Goal: Transaction & Acquisition: Subscribe to service/newsletter

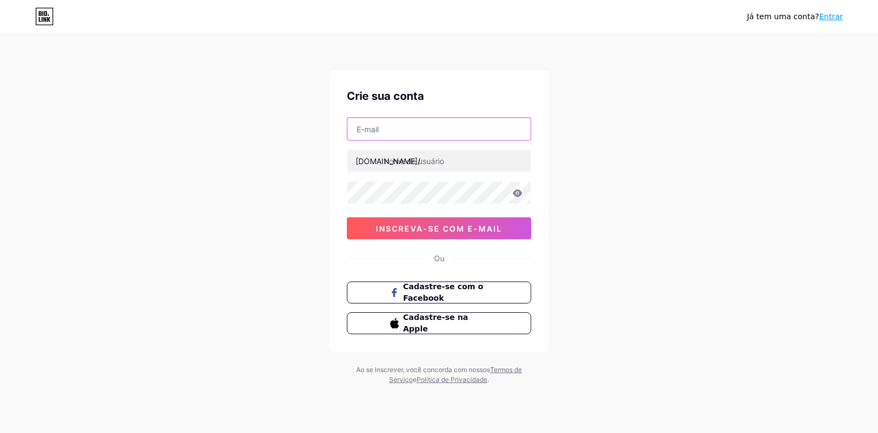
click at [400, 129] on input "text" at bounding box center [438, 129] width 183 height 22
click at [392, 124] on input "text" at bounding box center [438, 129] width 183 height 22
type input "l"
type input "[EMAIL_ADDRESS][DOMAIN_NAME]"
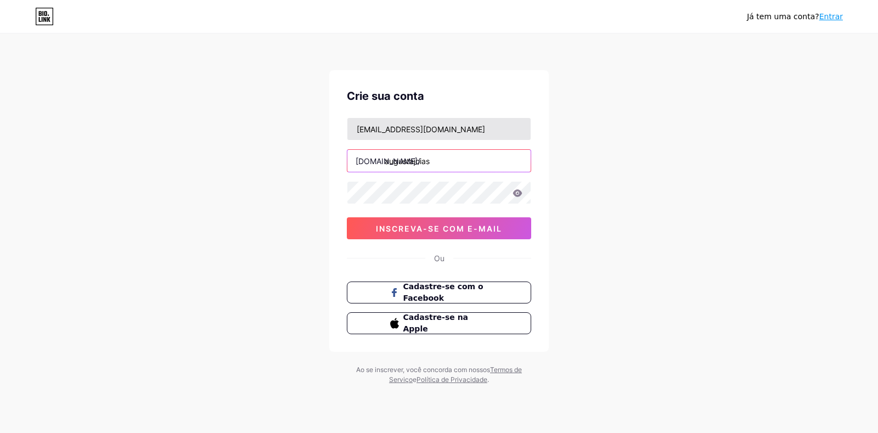
type input "augustajoias"
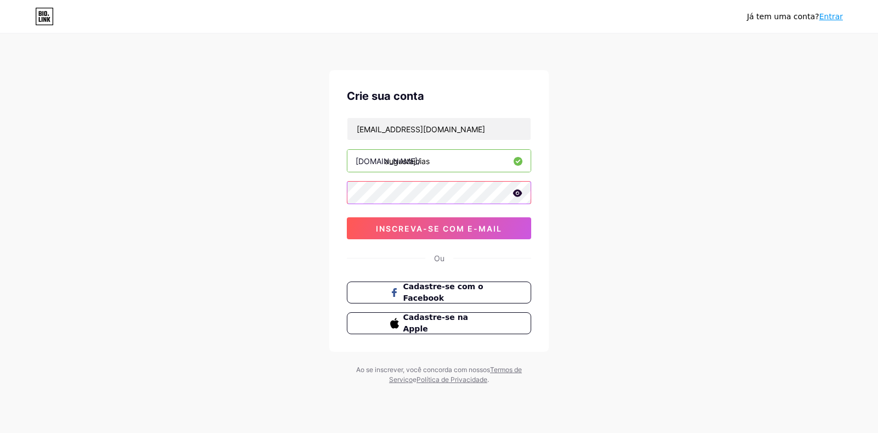
click at [517, 197] on div at bounding box center [439, 192] width 184 height 23
click at [516, 195] on icon at bounding box center [517, 192] width 9 height 7
click at [417, 228] on font "inscreva-se com e-mail" at bounding box center [439, 228] width 126 height 9
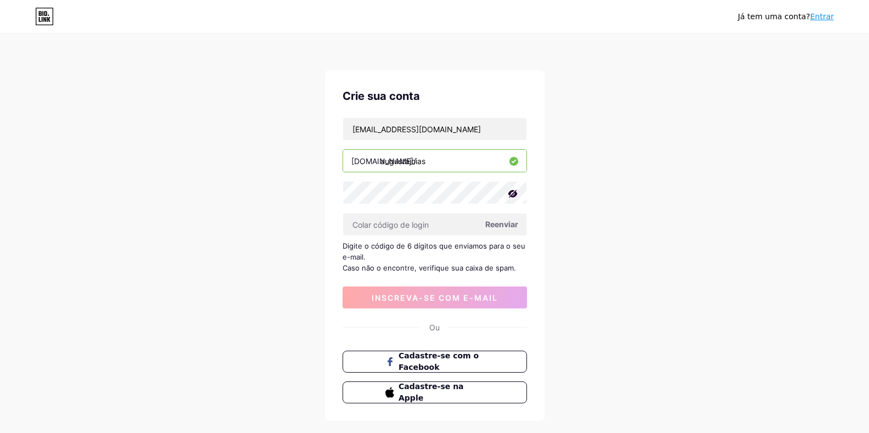
click at [497, 219] on span "Reenviar" at bounding box center [501, 224] width 33 height 12
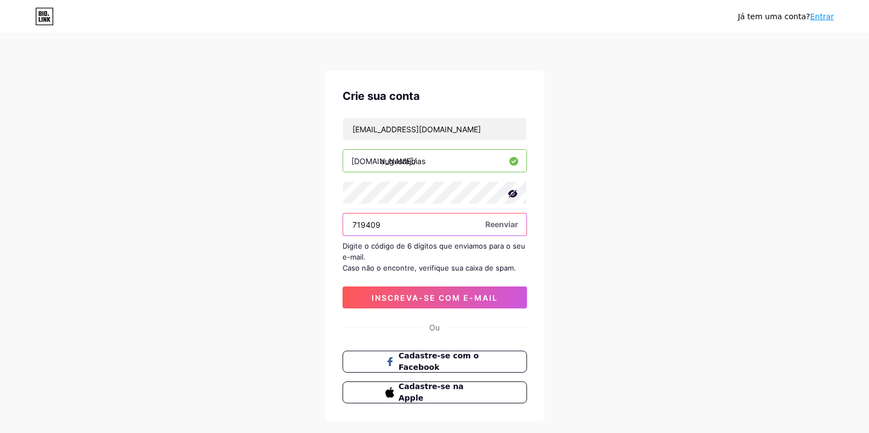
type input "719409"
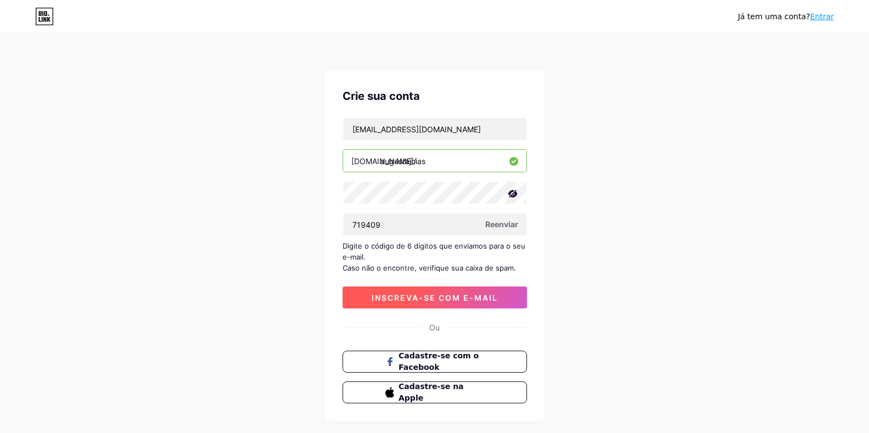
click at [398, 299] on font "inscreva-se com e-mail" at bounding box center [435, 297] width 126 height 9
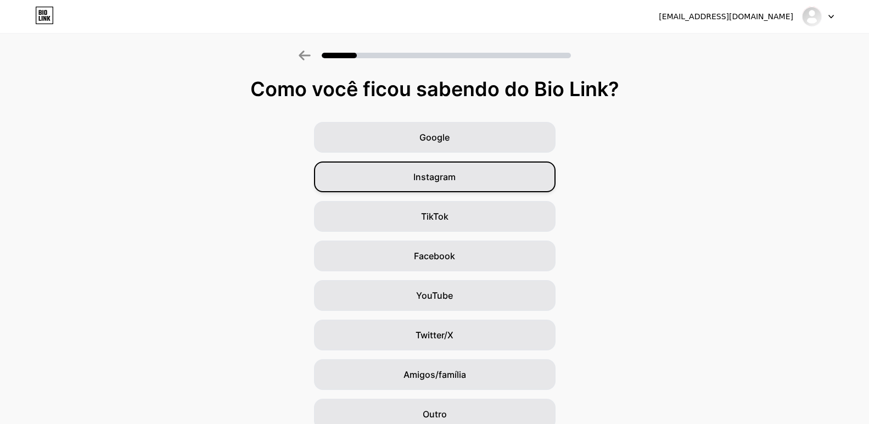
click at [465, 181] on div "Instagram" at bounding box center [435, 176] width 242 height 31
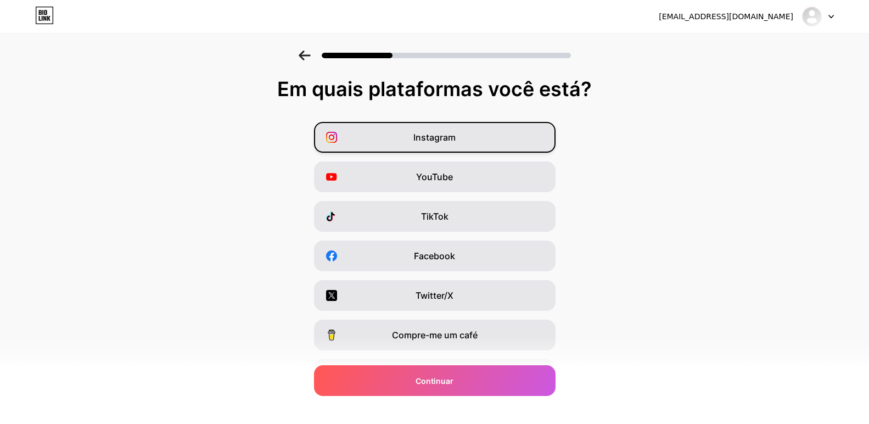
click at [492, 149] on div "Instagram" at bounding box center [435, 137] width 242 height 31
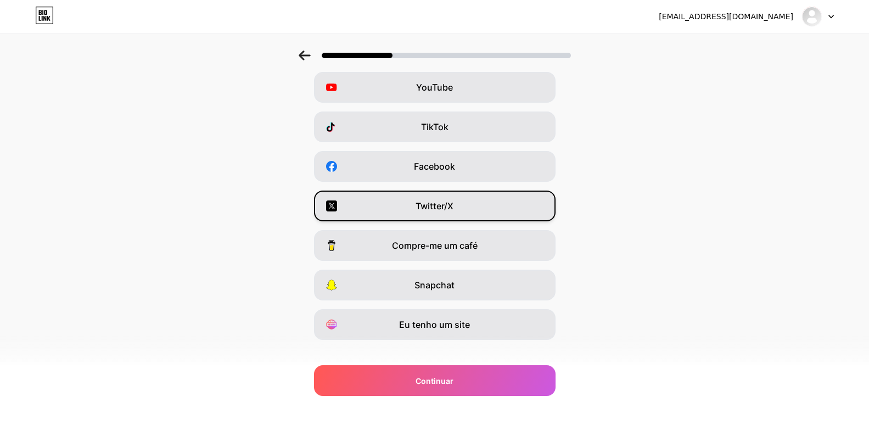
scroll to position [104, 0]
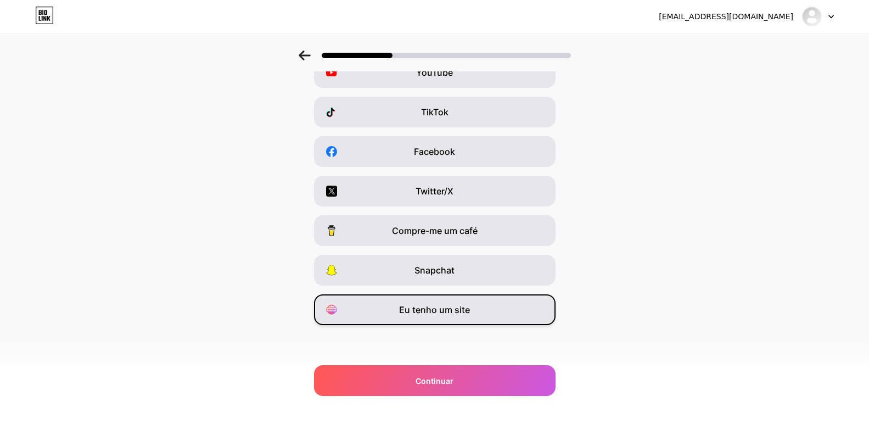
click at [498, 305] on div "Eu tenho um site" at bounding box center [435, 309] width 242 height 31
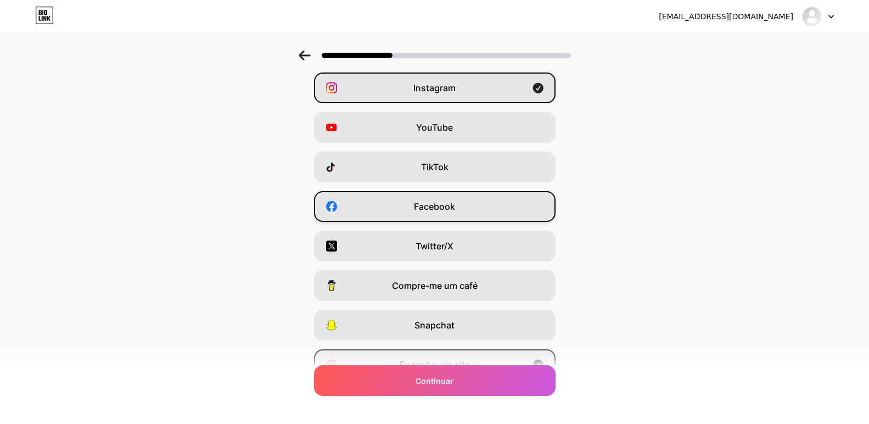
click at [467, 205] on div "Facebook" at bounding box center [435, 206] width 242 height 31
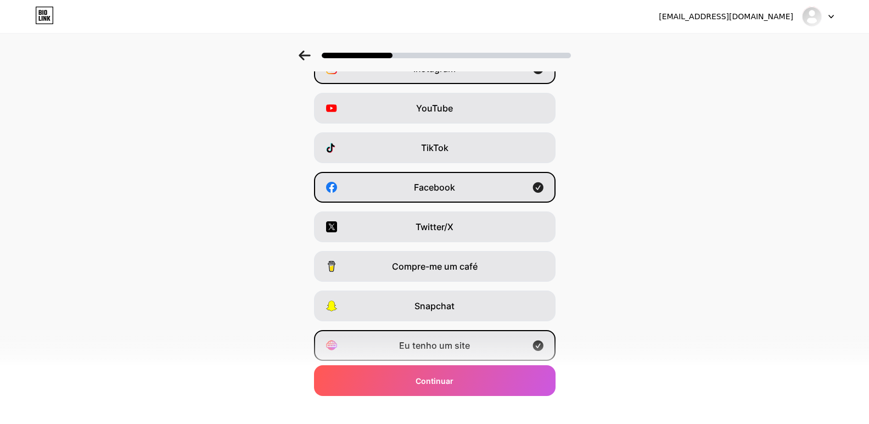
scroll to position [0, 0]
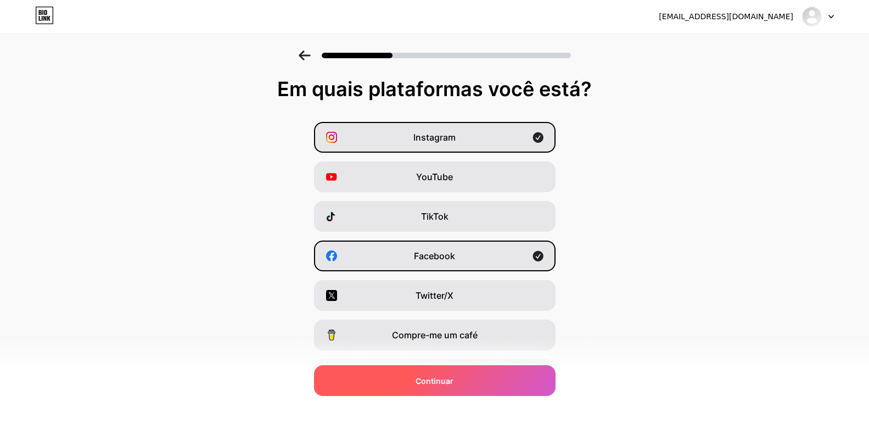
click at [448, 375] on span "Continuar" at bounding box center [435, 381] width 38 height 12
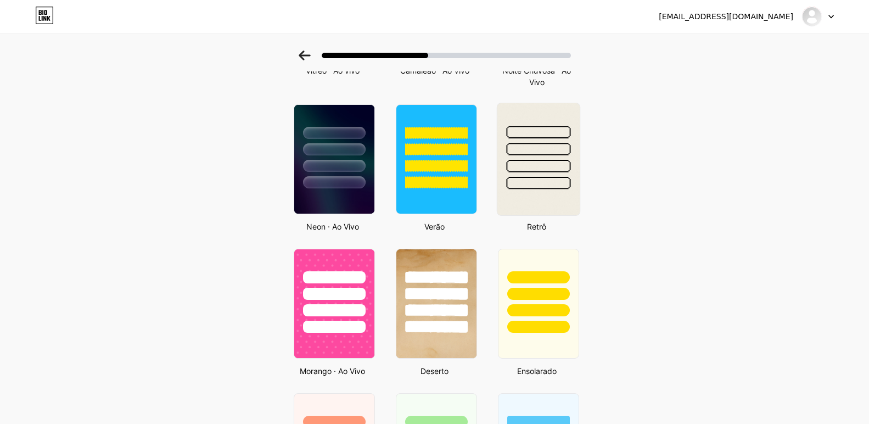
scroll to position [456, 0]
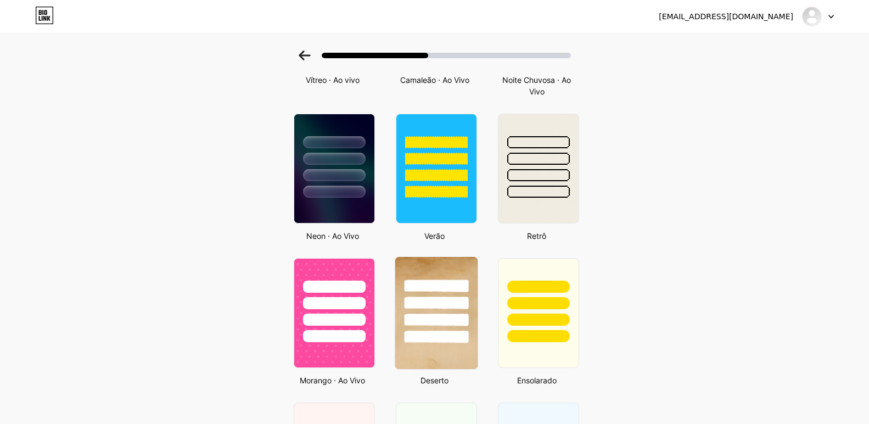
click at [440, 300] on div at bounding box center [436, 302] width 64 height 13
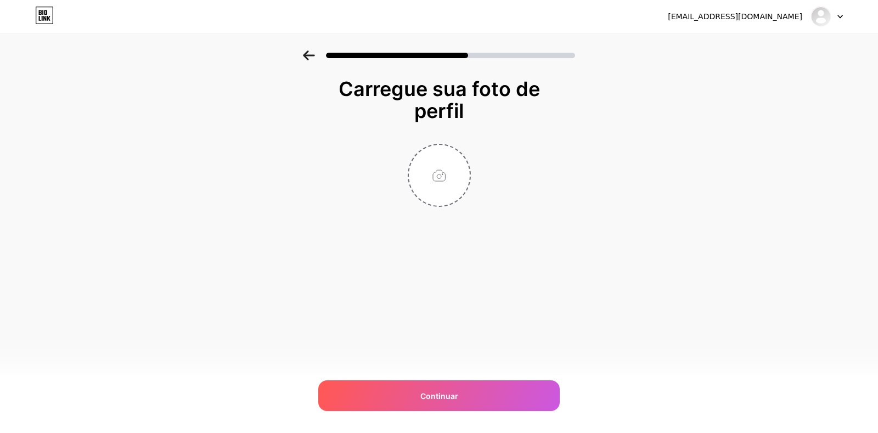
click at [298, 51] on div at bounding box center [439, 52] width 878 height 38
click at [308, 55] on icon at bounding box center [309, 56] width 12 height 10
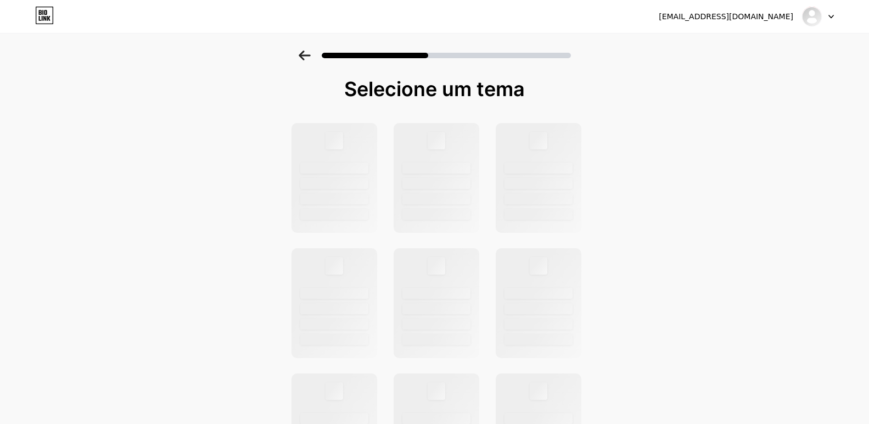
click at [305, 55] on icon at bounding box center [305, 56] width 12 height 10
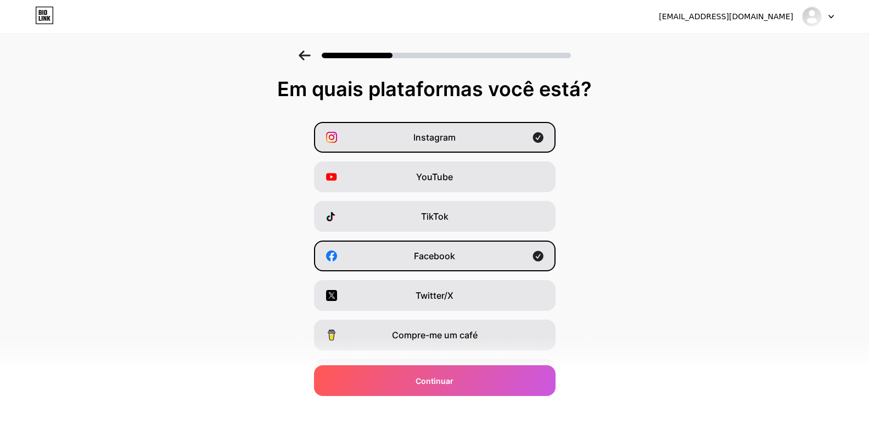
click at [305, 55] on icon at bounding box center [305, 56] width 12 height 10
